Goal: Task Accomplishment & Management: Manage account settings

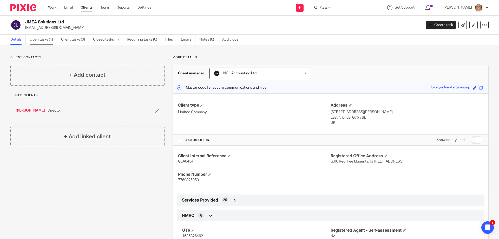
click at [43, 38] on link "Open tasks (1)" at bounding box center [44, 40] width 28 height 10
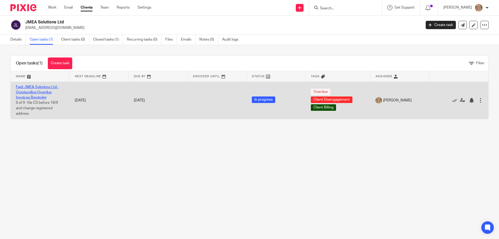
click at [38, 97] on link "Fwd: JMEA Solutions Ltd - Outstanding Overdue Invoices Reminder" at bounding box center [37, 92] width 43 height 14
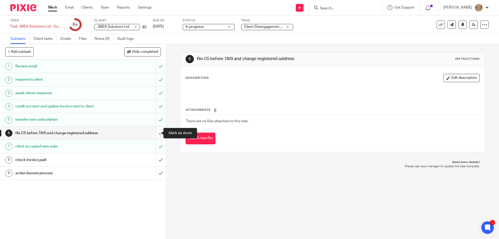
click at [155, 133] on input "submit" at bounding box center [83, 133] width 166 height 13
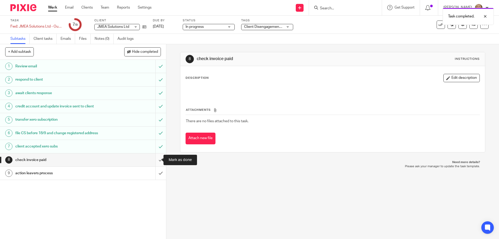
click at [156, 159] on input "submit" at bounding box center [83, 159] width 166 height 13
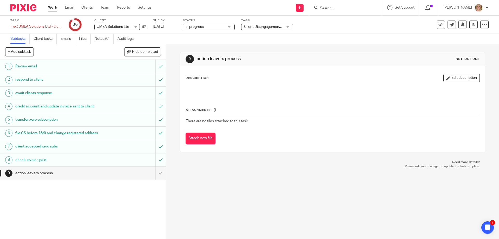
click at [122, 131] on div "file CS before 18/9 and change registered address" at bounding box center [82, 133] width 135 height 8
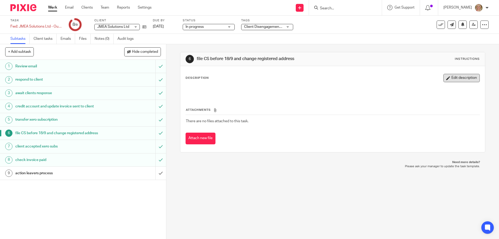
click at [450, 78] on button "Edit description" at bounding box center [461, 78] width 36 height 8
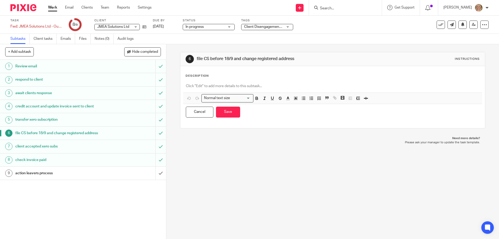
click at [204, 84] on p at bounding box center [332, 85] width 293 height 5
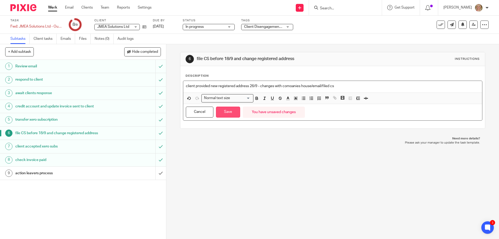
click at [220, 112] on button "Save" at bounding box center [228, 112] width 24 height 11
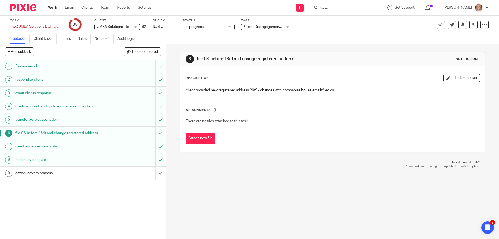
click at [340, 8] on input "Search" at bounding box center [342, 8] width 47 height 5
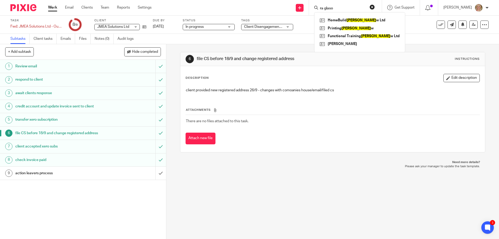
click at [345, 7] on input "ra glaso" at bounding box center [342, 8] width 47 height 5
type input "[PERSON_NAME][GEOGRAPHIC_DATA]"
click button "submit" at bounding box center [0, 0] width 0 height 0
click at [354, 9] on input "[PERSON_NAME][GEOGRAPHIC_DATA]" at bounding box center [342, 8] width 47 height 5
click button "submit" at bounding box center [0, 0] width 0 height 0
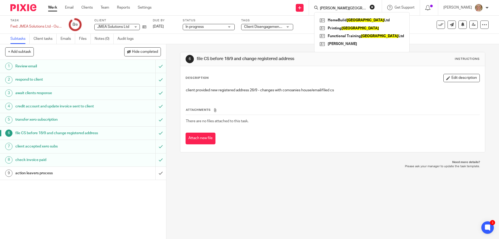
click at [375, 8] on button "reset" at bounding box center [372, 6] width 5 height 5
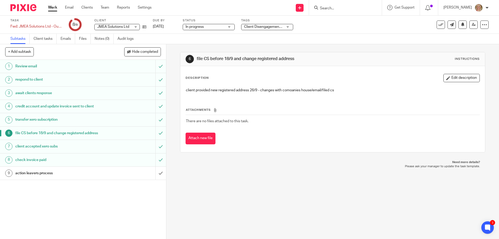
click at [81, 188] on div "1 Review email 2 respond to client 3 await clients response 4 credit account an…" at bounding box center [83, 149] width 166 height 179
